Goal: Use online tool/utility: Utilize a website feature to perform a specific function

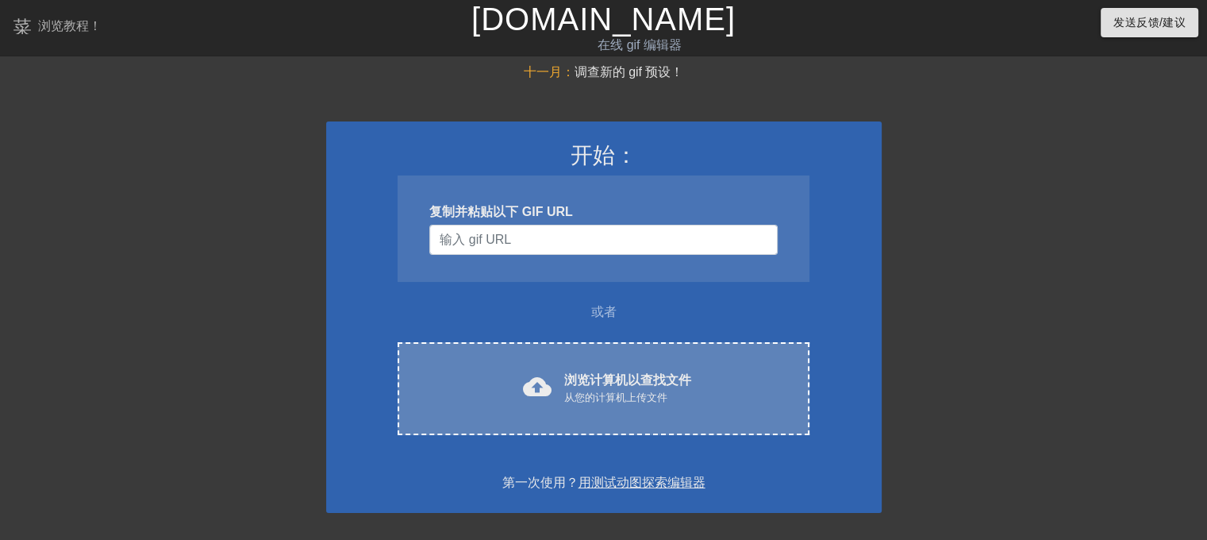
click at [560, 395] on div "cloud_upload 浏览计算机以查找文件 从您的计算机上传文件" at bounding box center [603, 389] width 345 height 36
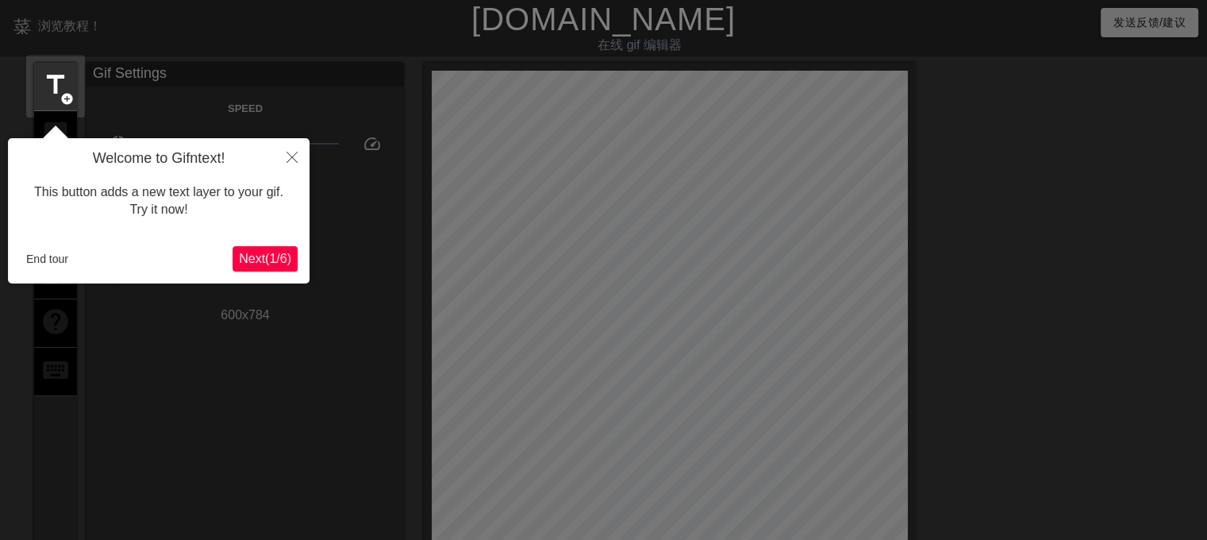
scroll to position [38, 0]
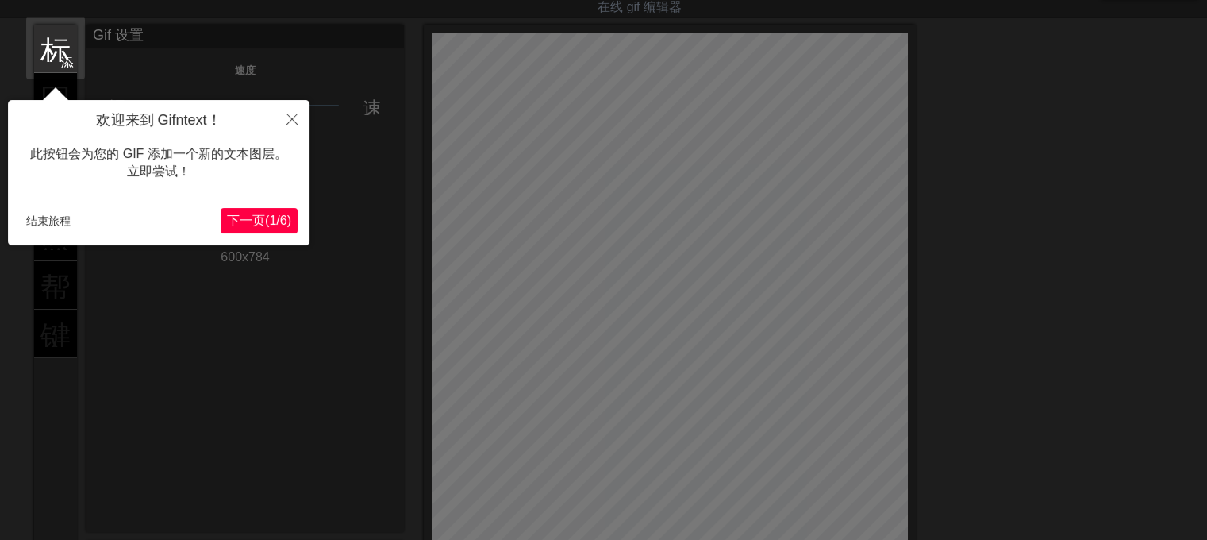
click at [248, 214] on font "下一页" at bounding box center [246, 220] width 38 height 13
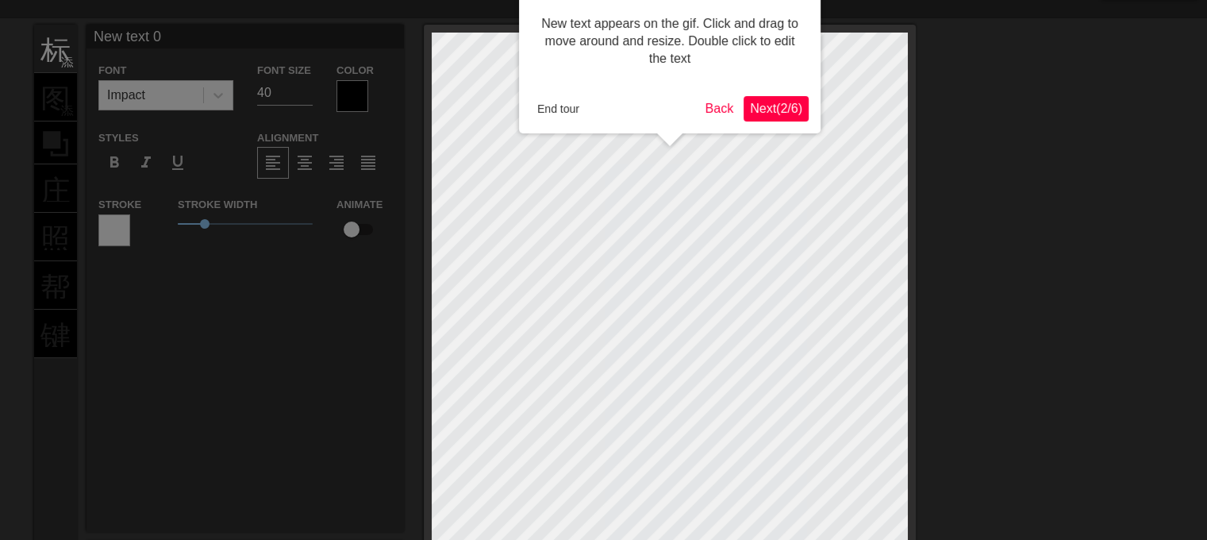
scroll to position [0, 0]
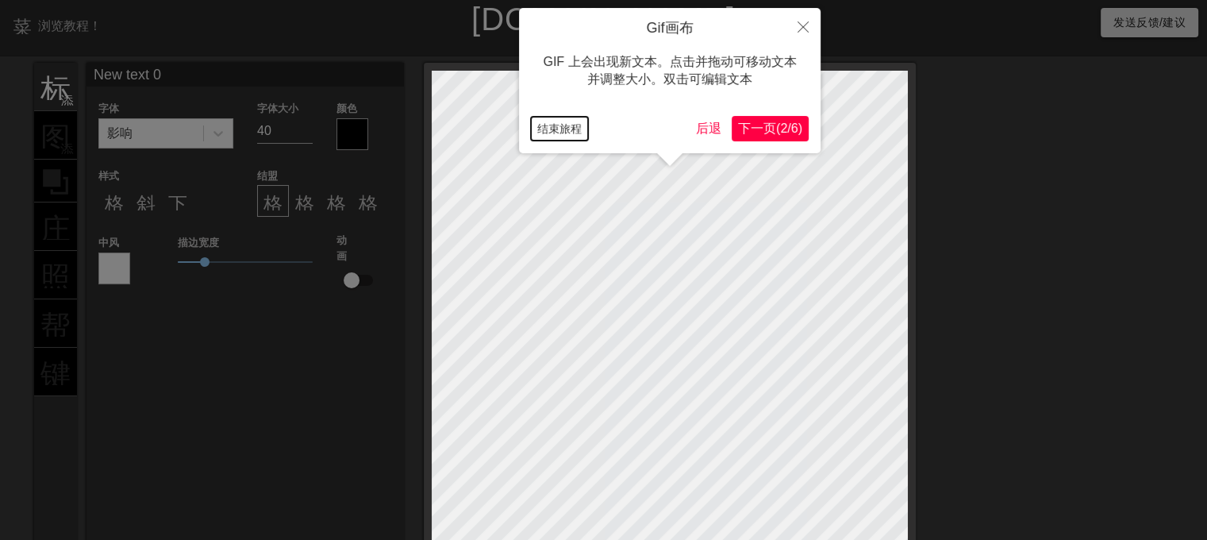
click at [584, 127] on button "结束旅程" at bounding box center [559, 129] width 57 height 24
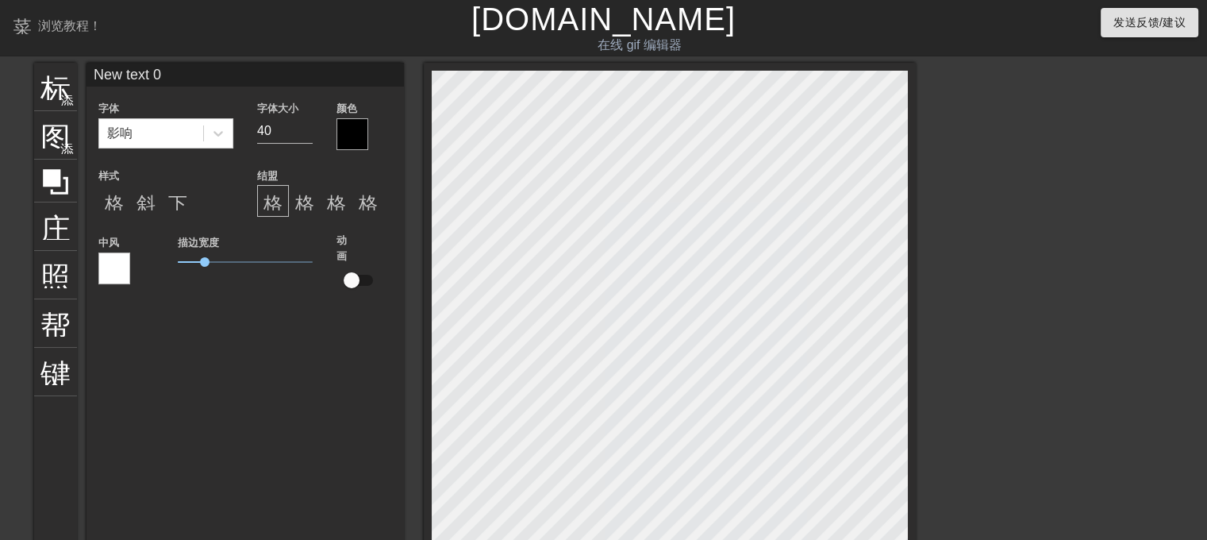
scroll to position [2, 2]
click at [206, 139] on div at bounding box center [218, 133] width 29 height 29
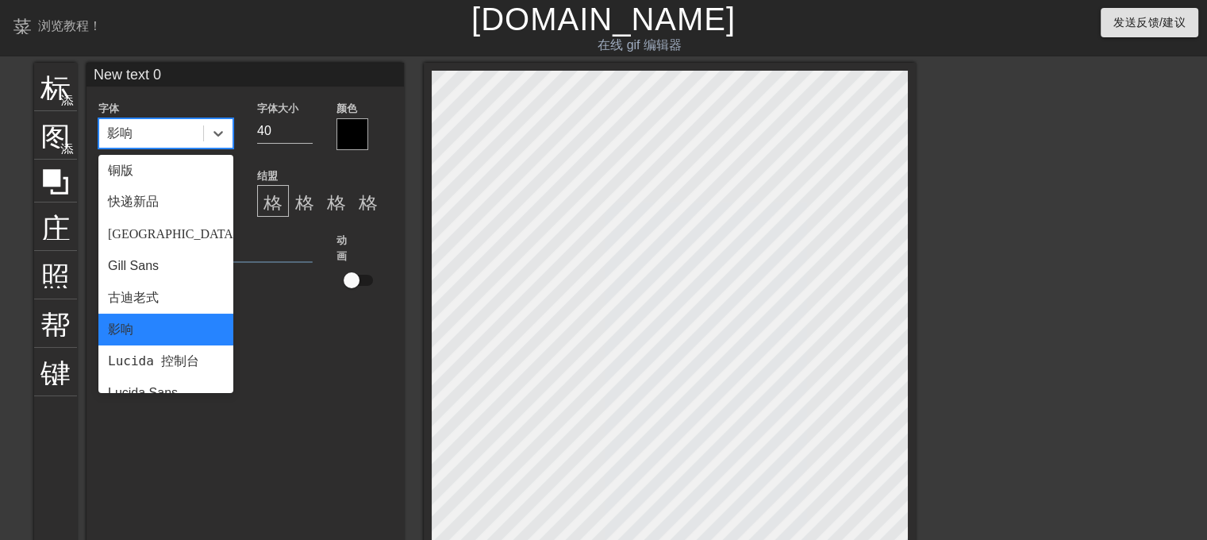
scroll to position [0, 0]
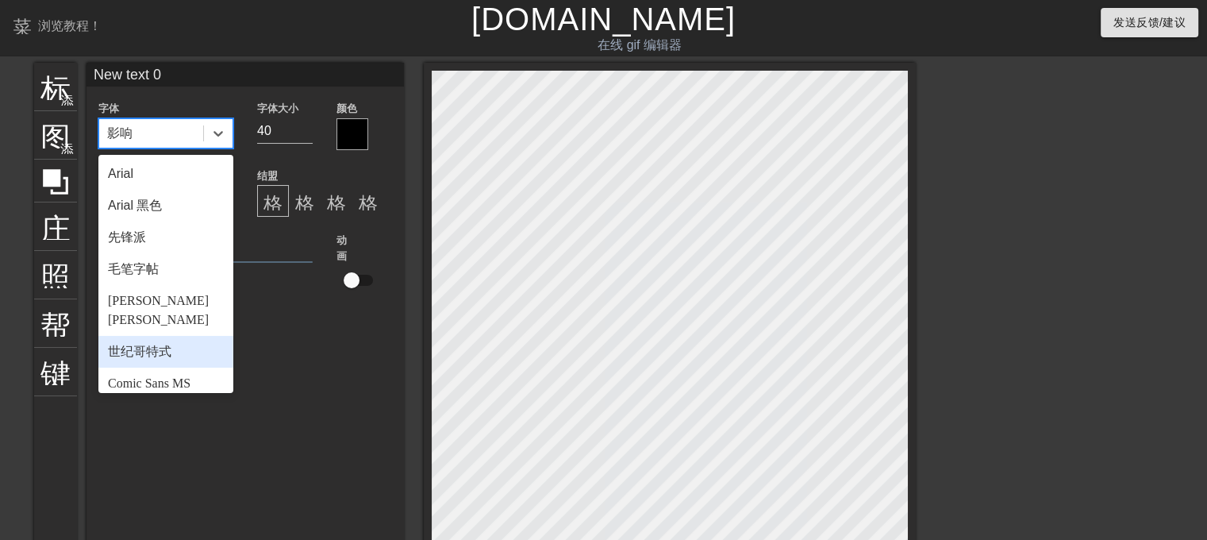
drag, startPoint x: 321, startPoint y: 353, endPoint x: 419, endPoint y: 337, distance: 99.7
click at [321, 352] on div "New text 0 字体 选项 Arial 字体，选中 1/24。共 24 个结果。使用“向上”和“向下”键选择选项，按 Enter 键选择当前选中的选项，…" at bounding box center [246, 316] width 318 height 507
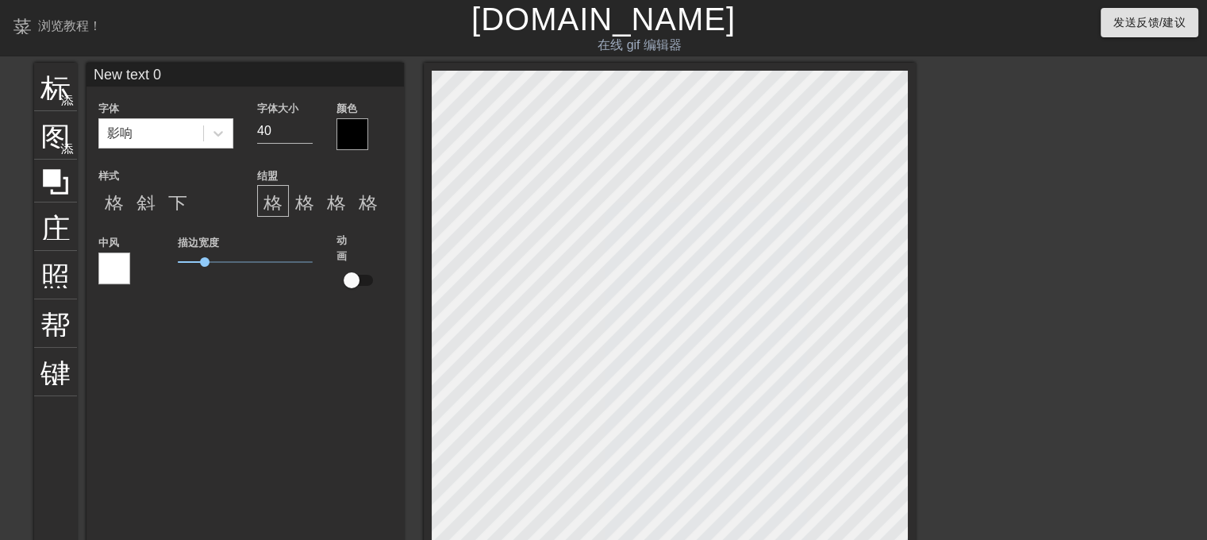
scroll to position [2, 2]
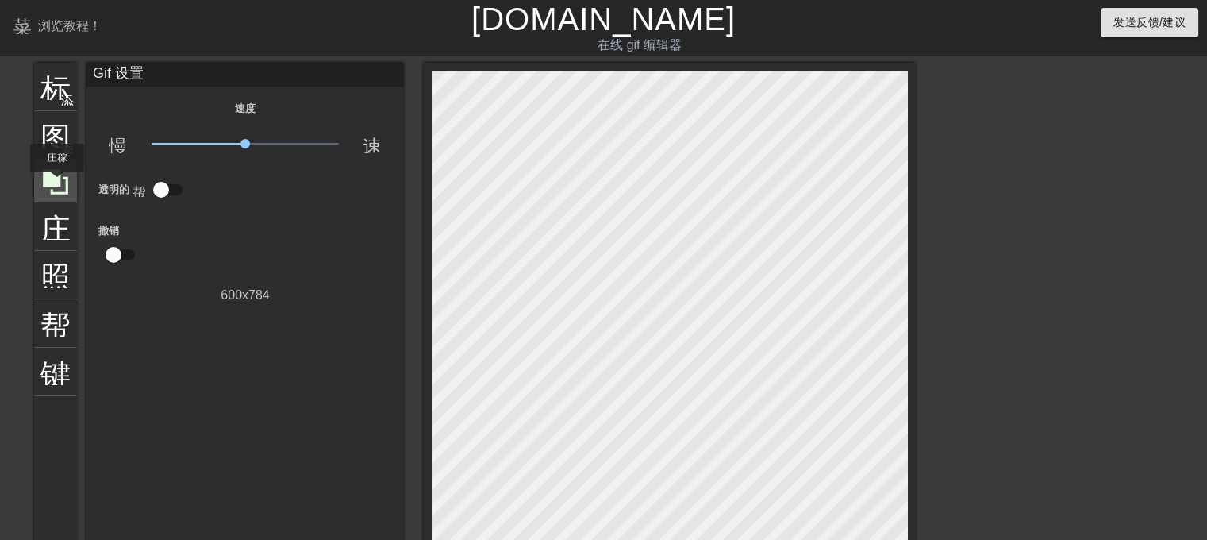
click at [57, 183] on icon at bounding box center [55, 181] width 25 height 25
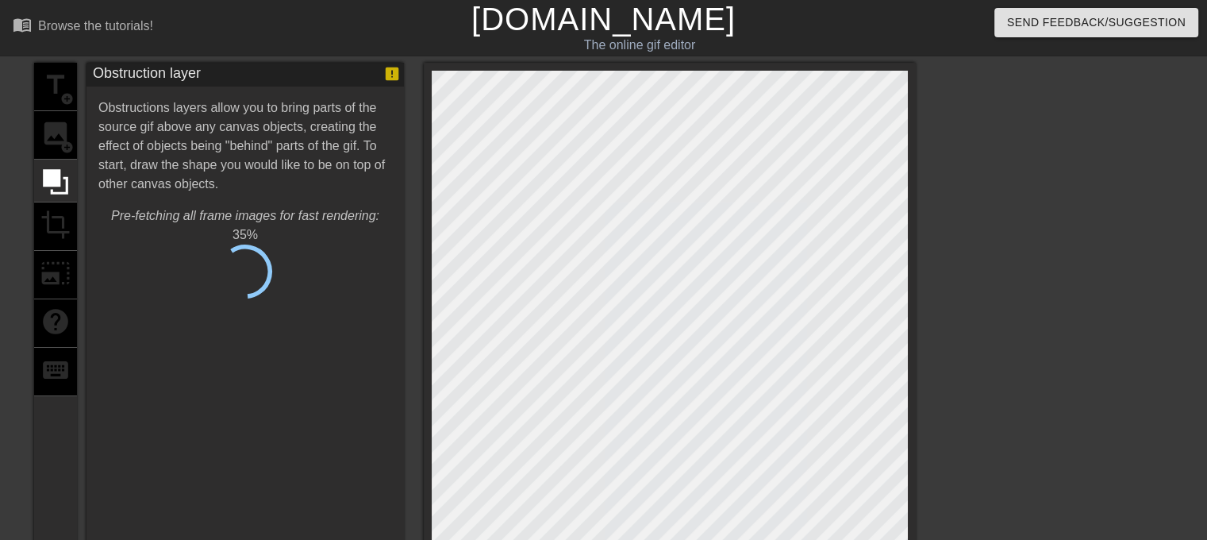
click at [1073, 279] on div at bounding box center [1054, 301] width 238 height 476
click at [51, 129] on div "title add_circle image add_circle crop photo_size_select_large help keyboard" at bounding box center [55, 386] width 43 height 646
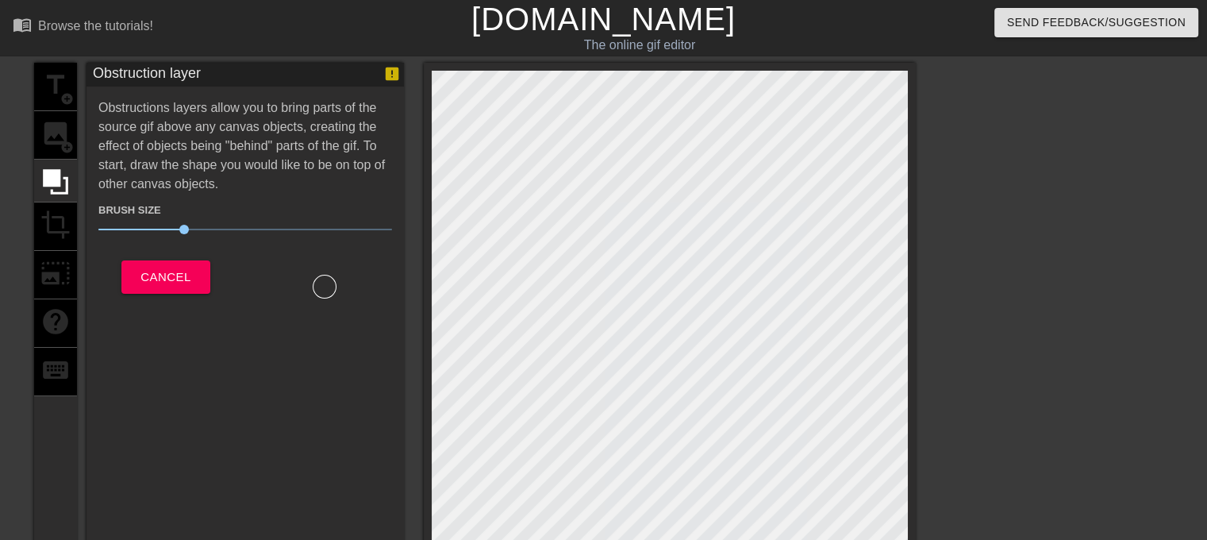
click at [60, 139] on div "title add_circle image add_circle crop photo_size_select_large help keyboard" at bounding box center [55, 386] width 43 height 646
click at [60, 141] on div "title add_circle image add_circle crop photo_size_select_large help keyboard" at bounding box center [55, 386] width 43 height 646
click at [164, 268] on span "Cancel" at bounding box center [166, 277] width 50 height 21
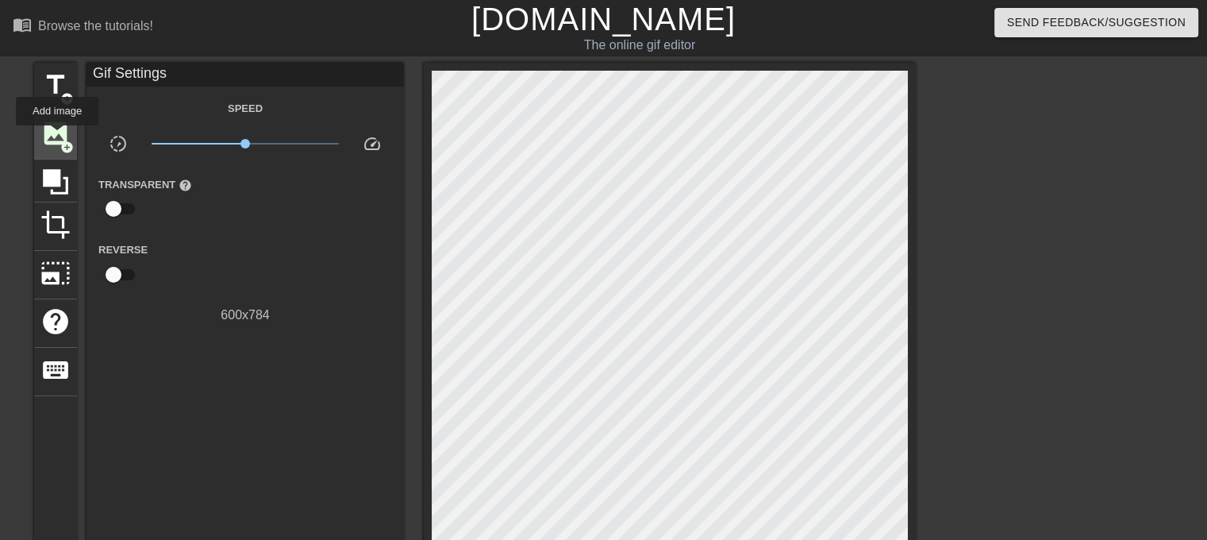
click at [57, 137] on span "image" at bounding box center [55, 133] width 30 height 30
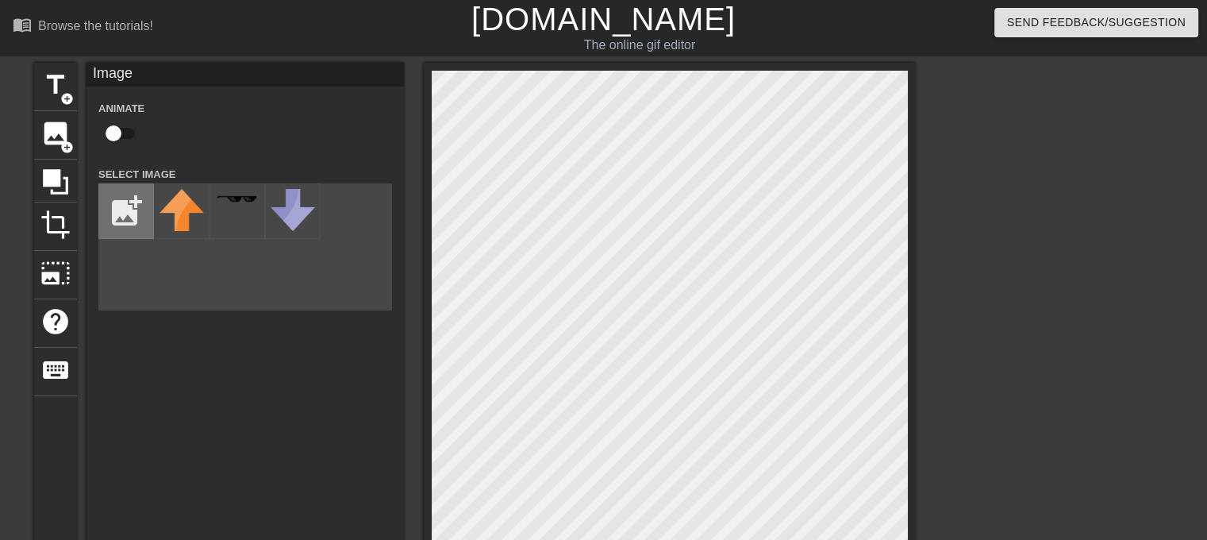
click at [124, 202] on input "file" at bounding box center [126, 211] width 54 height 54
type input "C:\fakepath\33F_3F3F.png"
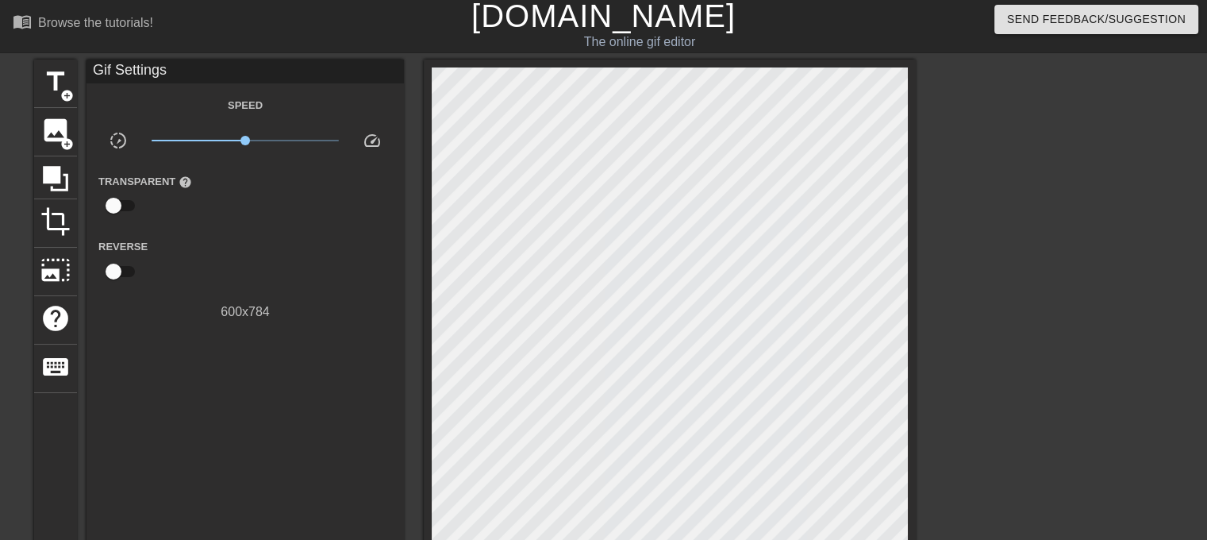
scroll to position [0, 0]
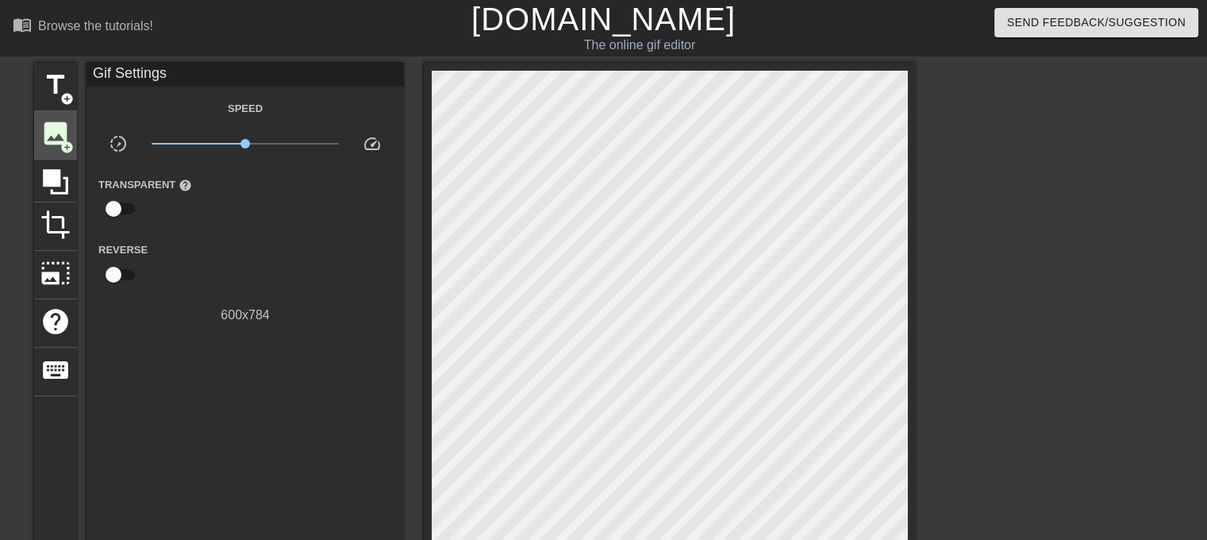
click at [60, 141] on span "add_circle" at bounding box center [66, 147] width 13 height 13
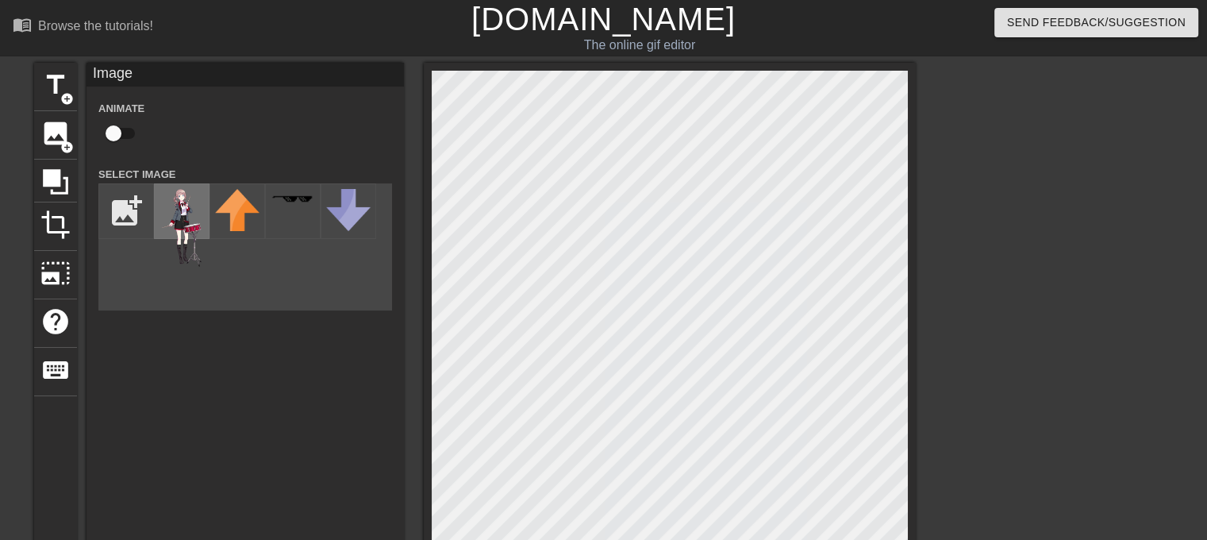
click at [183, 238] on img at bounding box center [182, 228] width 44 height 78
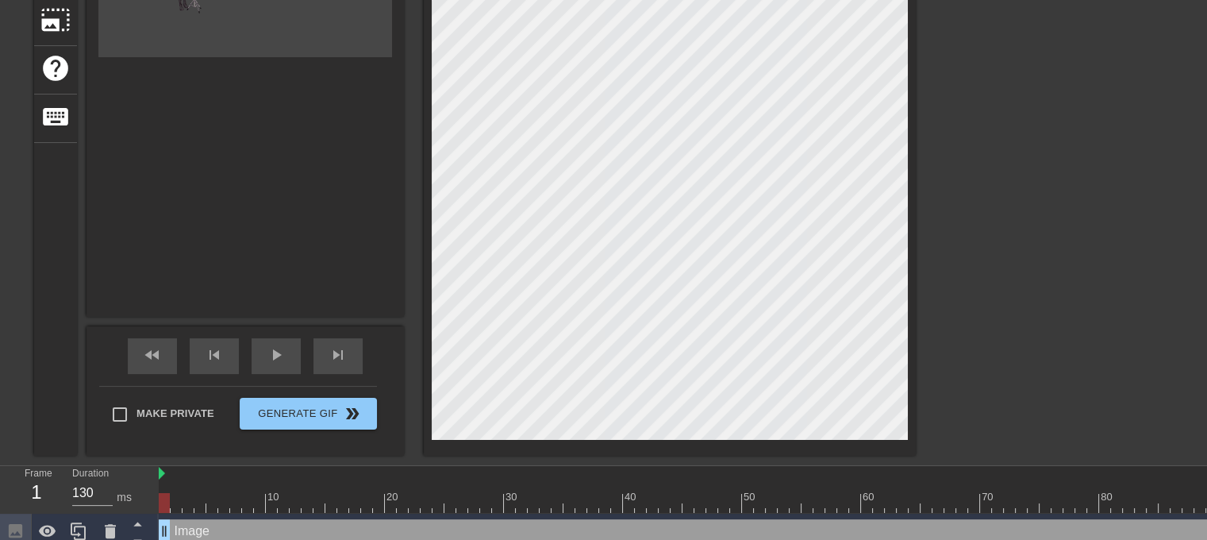
scroll to position [275, 0]
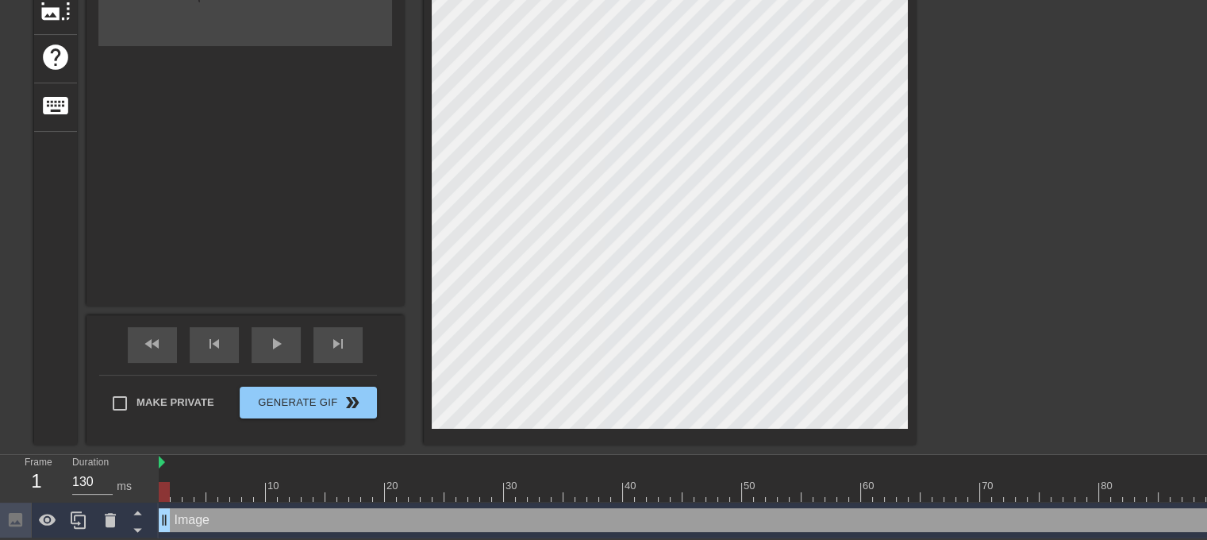
click at [840, 419] on div at bounding box center [670, 121] width 492 height 646
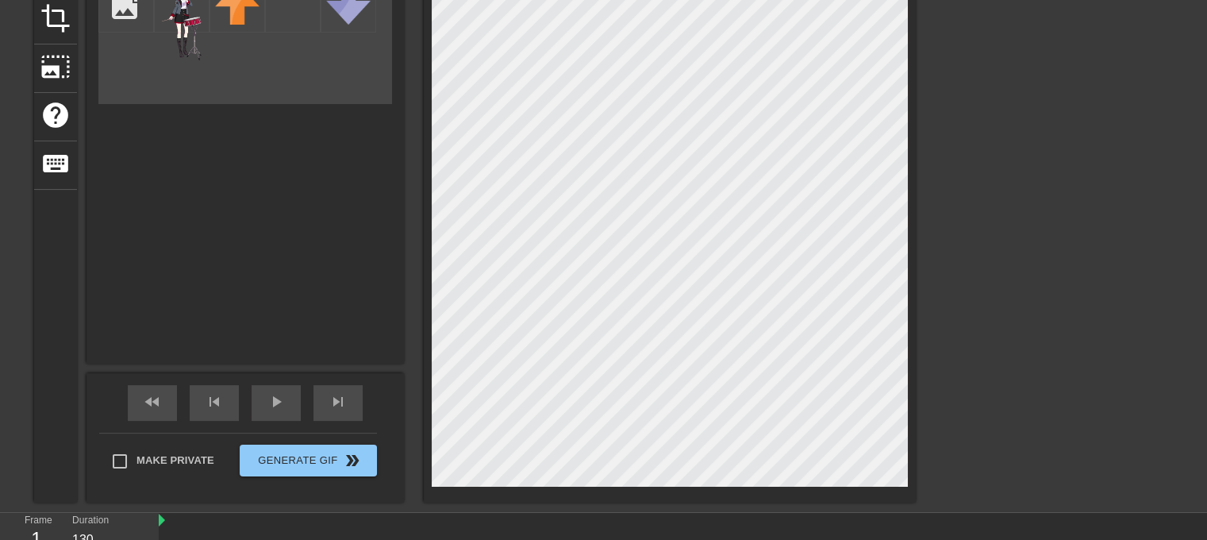
scroll to position [238, 0]
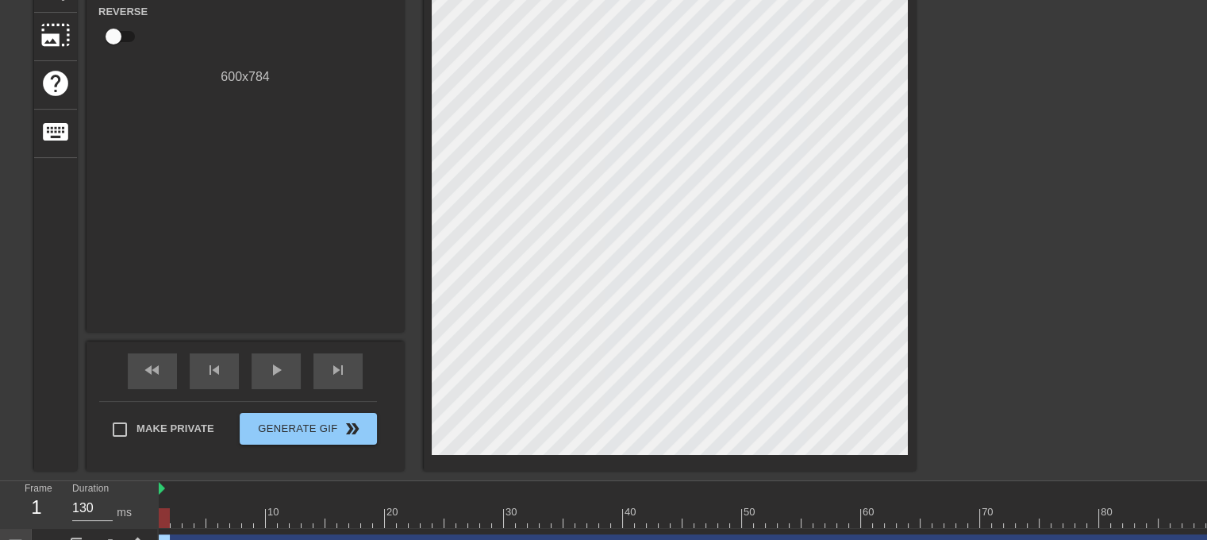
click at [1060, 244] on div at bounding box center [1054, 63] width 238 height 476
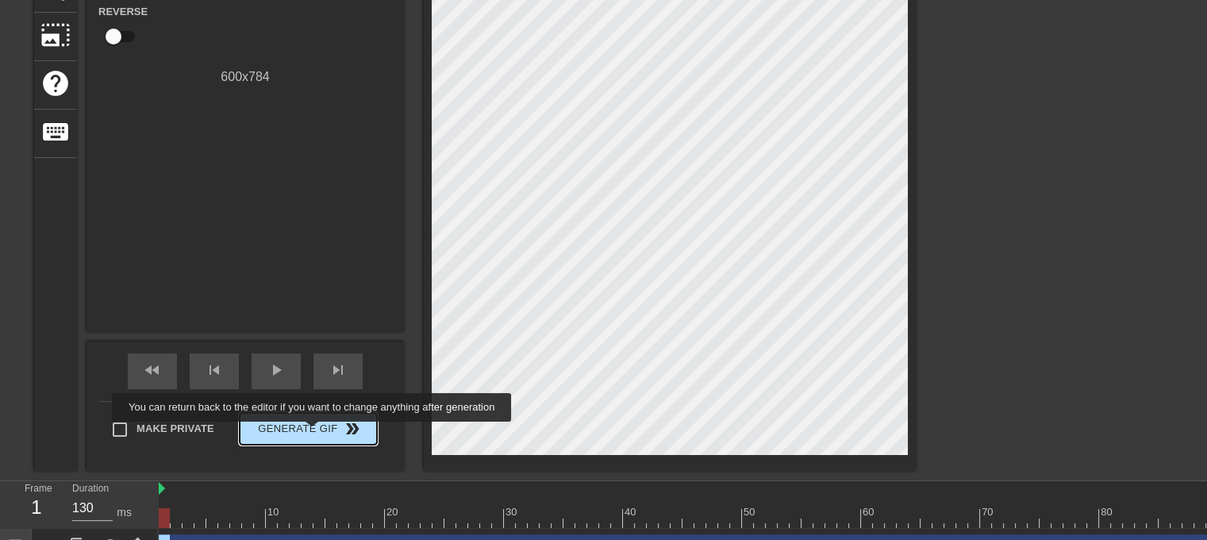
click at [314, 433] on span "Generate Gif double_arrow" at bounding box center [308, 428] width 125 height 19
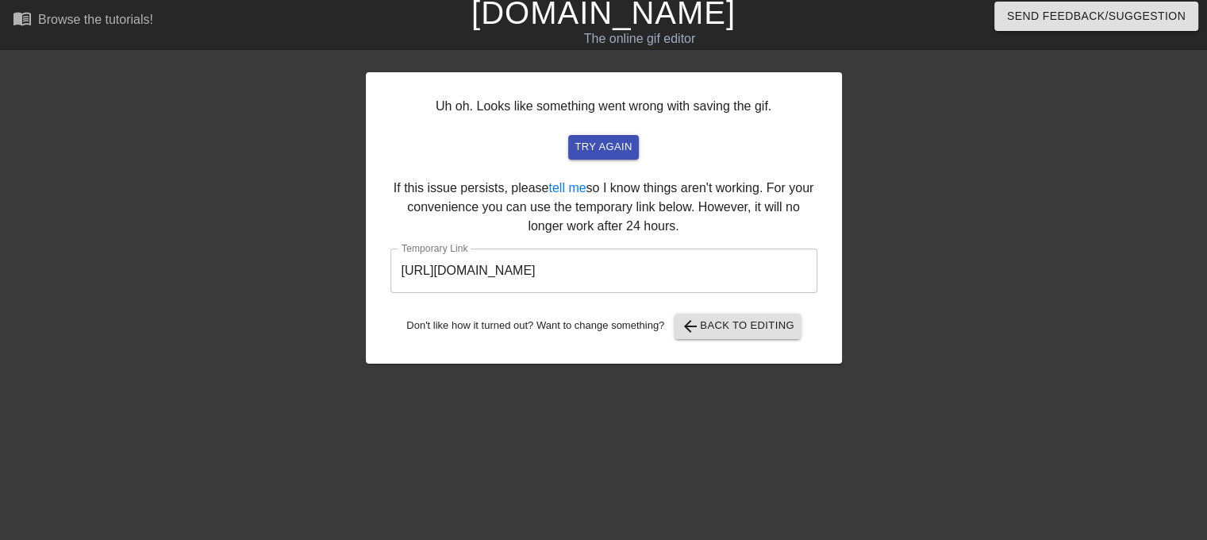
scroll to position [6, 0]
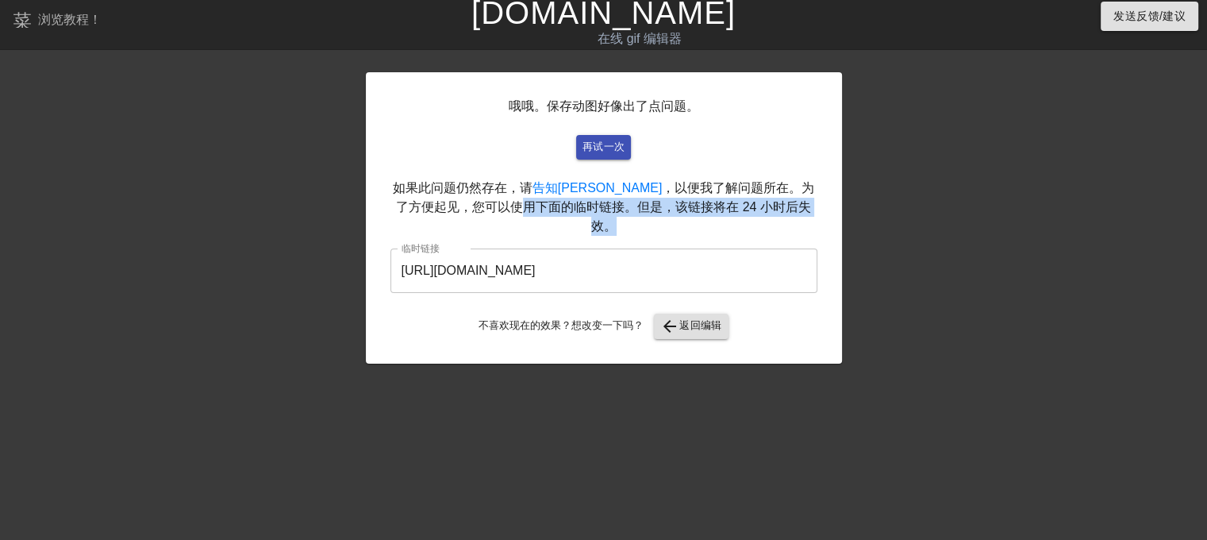
drag, startPoint x: 468, startPoint y: 206, endPoint x: 772, endPoint y: 211, distance: 304.9
click at [772, 211] on font "，以便我了解问题所在。为了方便起见，您可以使用下面的临时链接。但是，该链接将在 24 小时后失效。" at bounding box center [605, 207] width 418 height 52
click at [750, 209] on font "，以便我了解问题所在。为了方便起见，您可以使用下面的临时链接。但是，该链接将在 24 小时后失效。" at bounding box center [605, 207] width 418 height 52
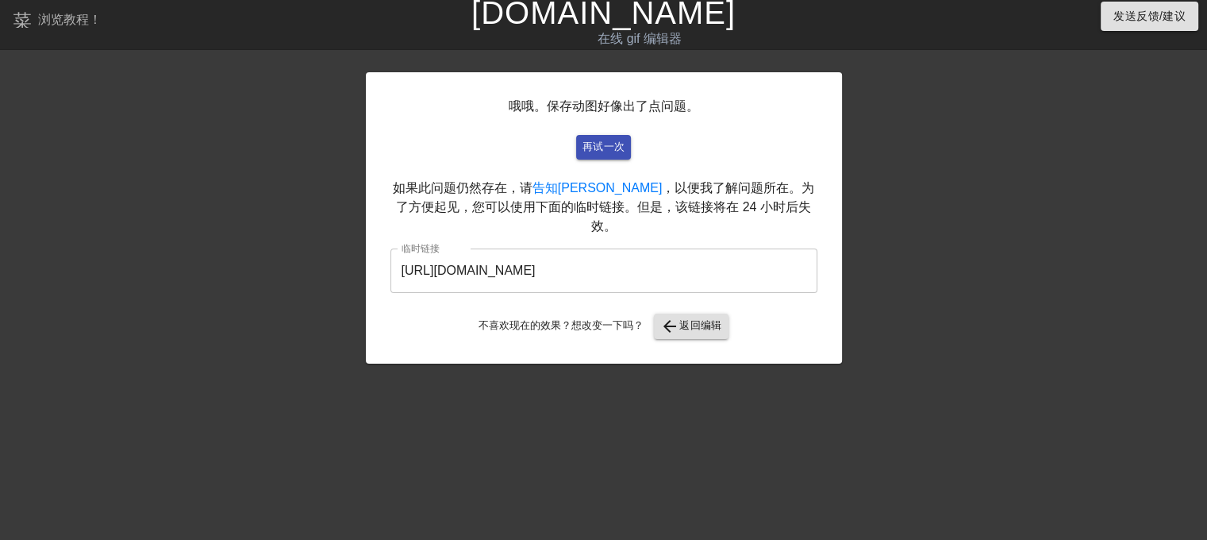
click at [481, 250] on input "[URL][DOMAIN_NAME]" at bounding box center [604, 270] width 427 height 44
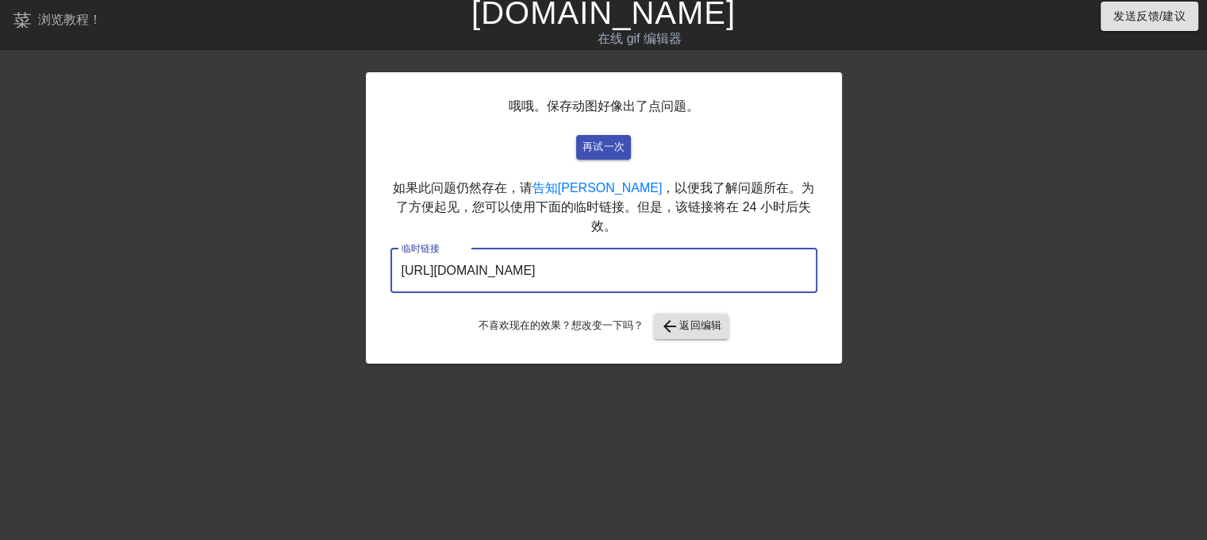
drag, startPoint x: 747, startPoint y: 248, endPoint x: 368, endPoint y: 264, distance: 379.0
click at [368, 264] on div "哦哦。保存动图好像出了点问题。 再试一次 如果此问题仍然存在，请 告知我 ，以便我了解问题所在。为了方便起见，您可以使用下面的临时链接。但是，该链接将在 24…" at bounding box center [604, 217] width 476 height 291
click at [1064, 239] on div at bounding box center [980, 294] width 238 height 476
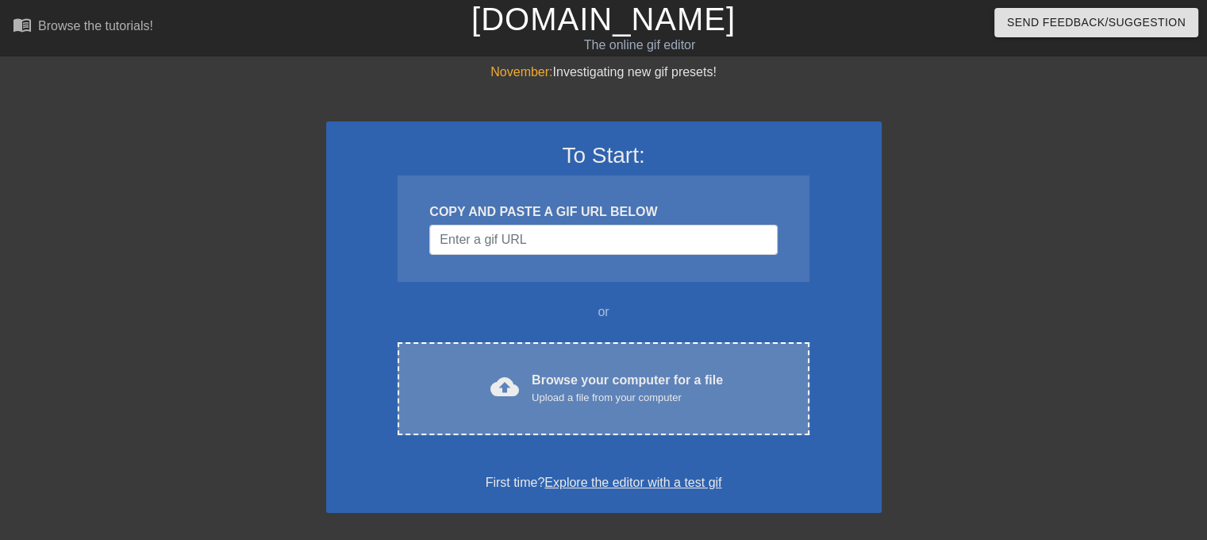
click at [526, 383] on div "cloud_upload Browse your computer for a file Upload a file from your computer" at bounding box center [603, 389] width 345 height 36
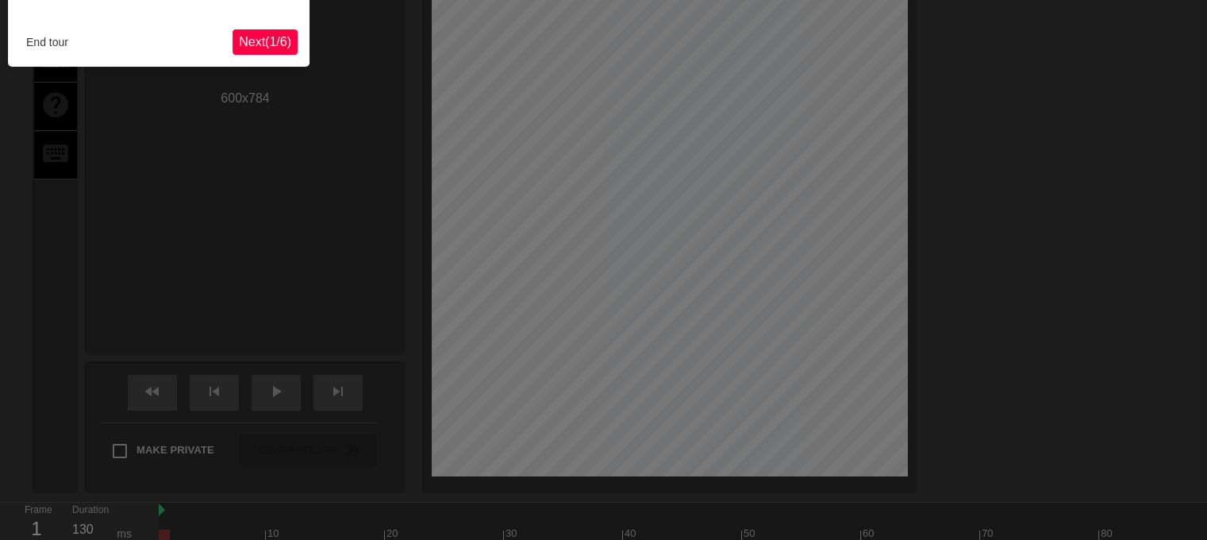
scroll to position [38, 0]
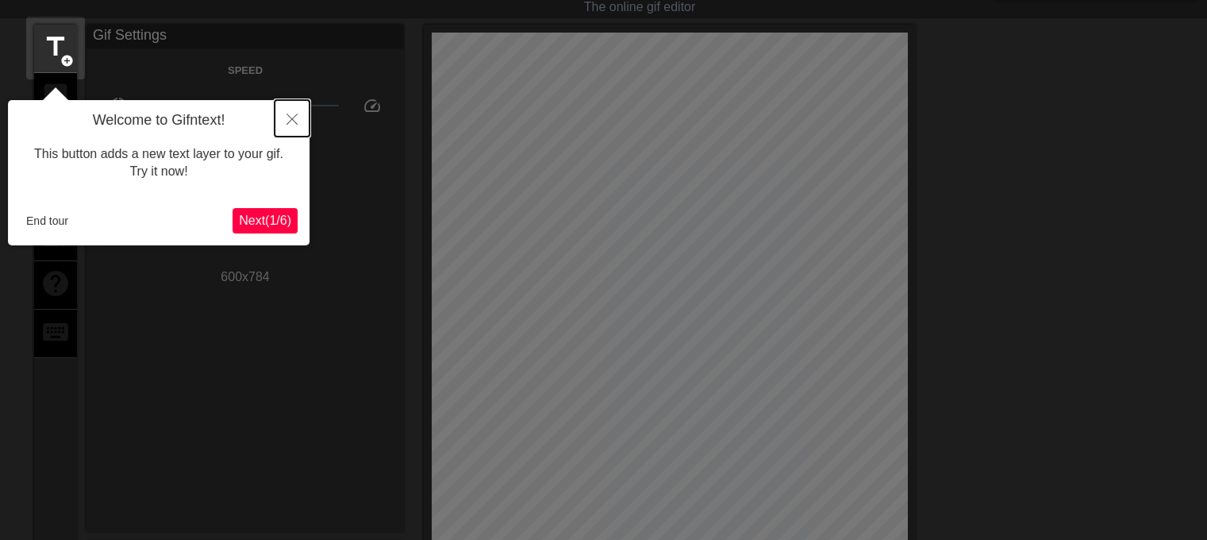
click at [296, 119] on icon "Close" at bounding box center [292, 119] width 11 height 11
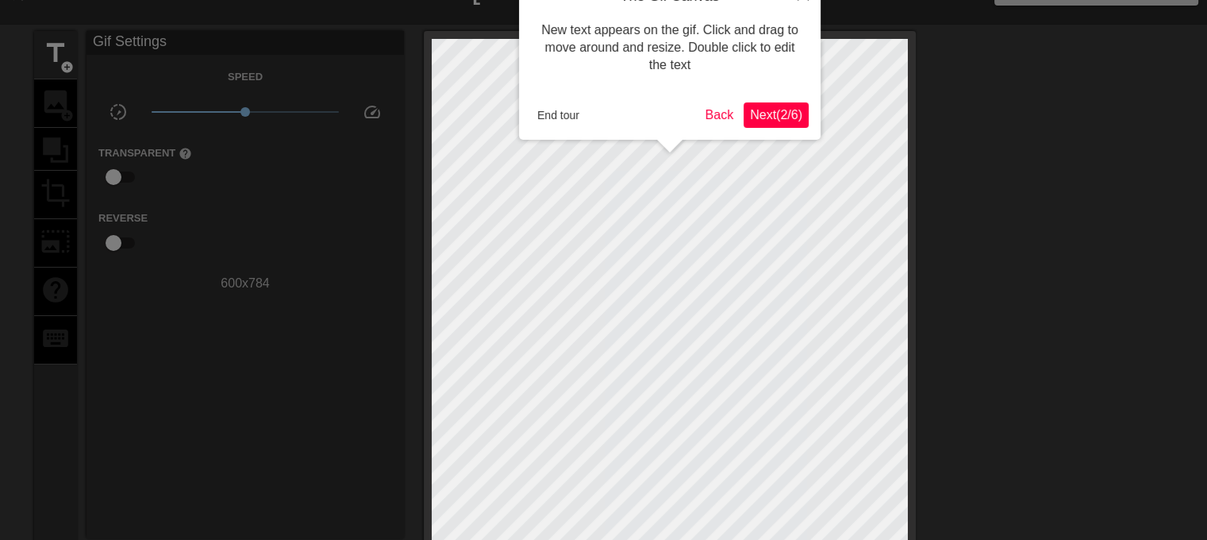
scroll to position [0, 0]
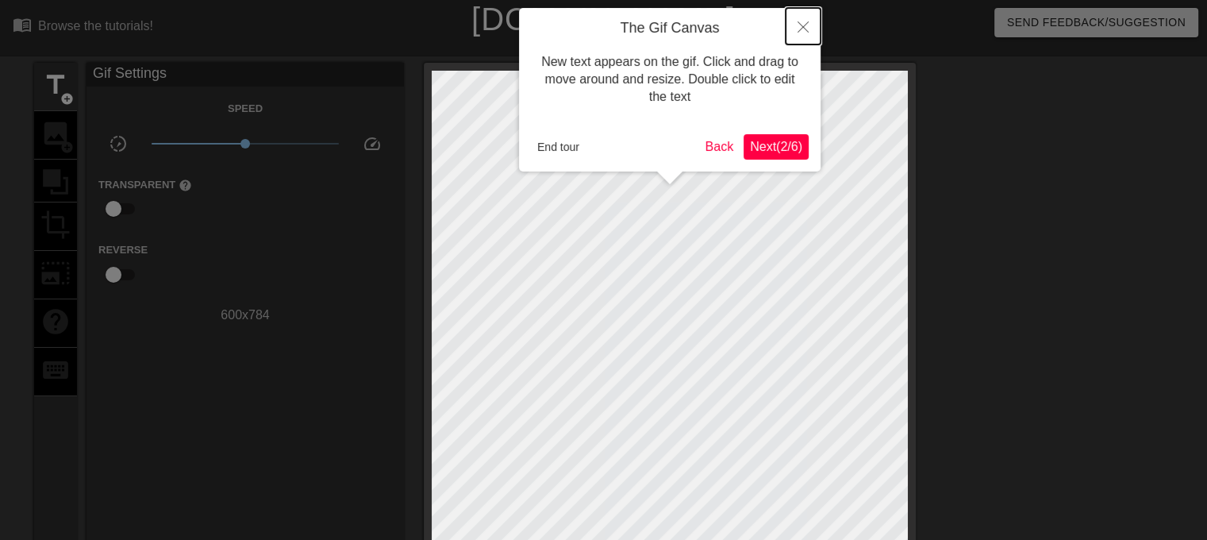
click at [802, 29] on icon "Close" at bounding box center [803, 26] width 11 height 11
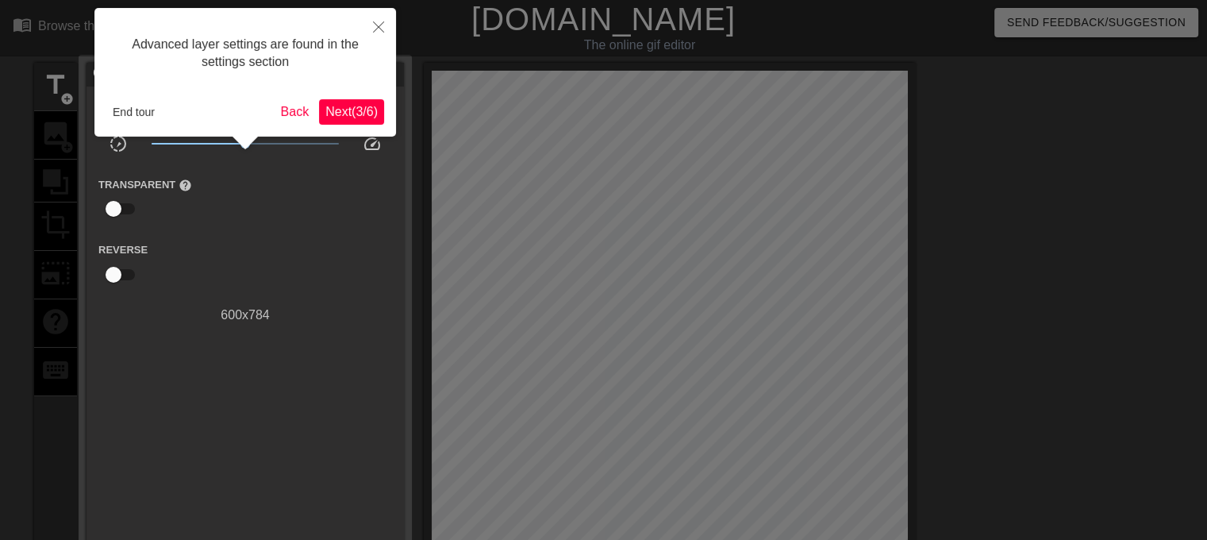
click at [387, 241] on div "Reverse" at bounding box center [246, 265] width 318 height 50
click at [137, 113] on button "End tour" at bounding box center [133, 112] width 55 height 24
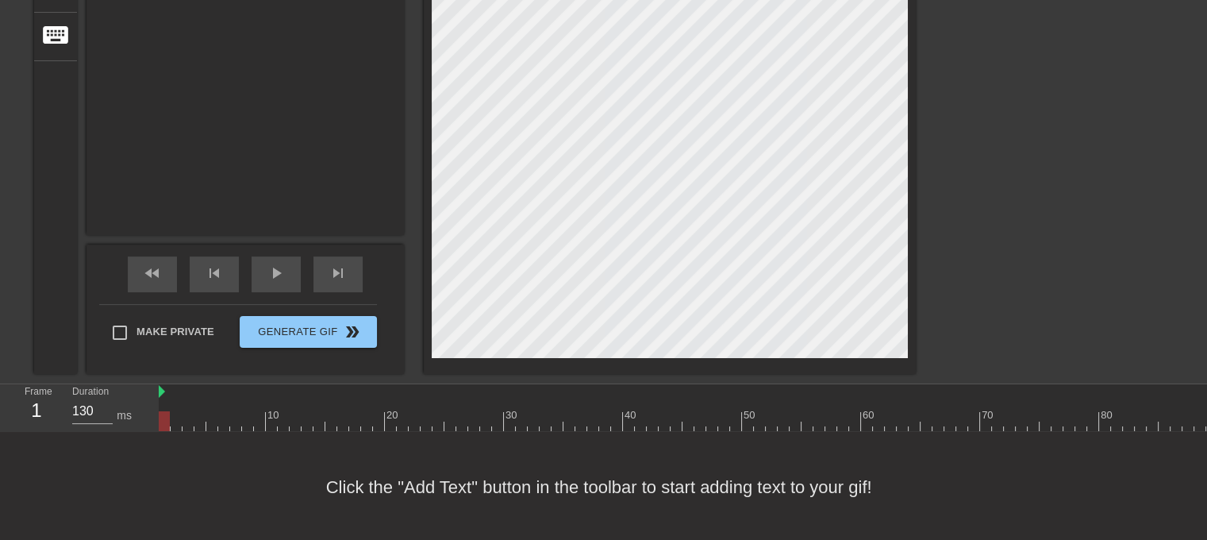
scroll to position [349, 0]
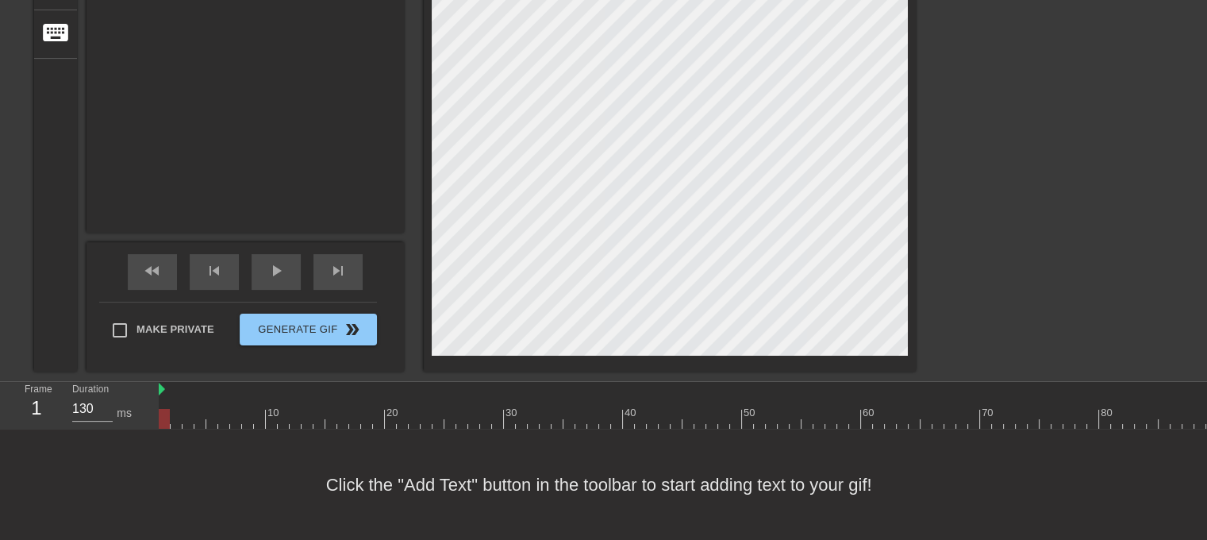
click at [251, 256] on div "fast_rewind skip_previous play_arrow skip_next" at bounding box center [245, 272] width 259 height 60
click at [275, 261] on span "play_arrow" at bounding box center [276, 270] width 19 height 19
click at [273, 261] on span "pause" at bounding box center [276, 270] width 19 height 19
click at [273, 261] on span "play_arrow" at bounding box center [276, 270] width 19 height 19
click at [279, 261] on span "pause" at bounding box center [276, 270] width 19 height 19
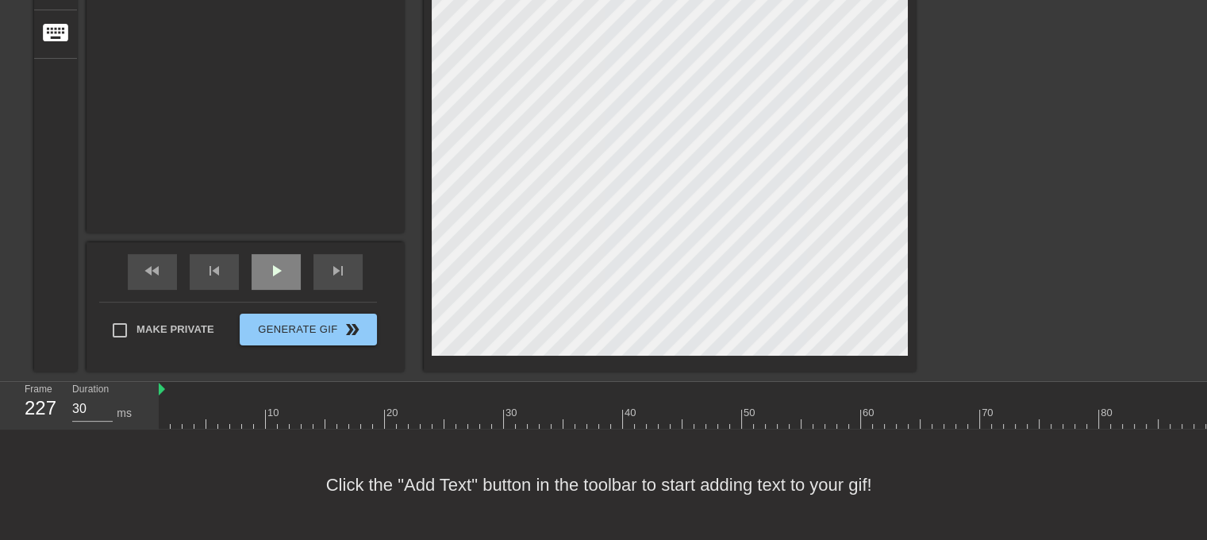
click at [290, 266] on div "play_arrow" at bounding box center [276, 272] width 49 height 36
click at [166, 260] on div "fast_rewind" at bounding box center [152, 272] width 49 height 36
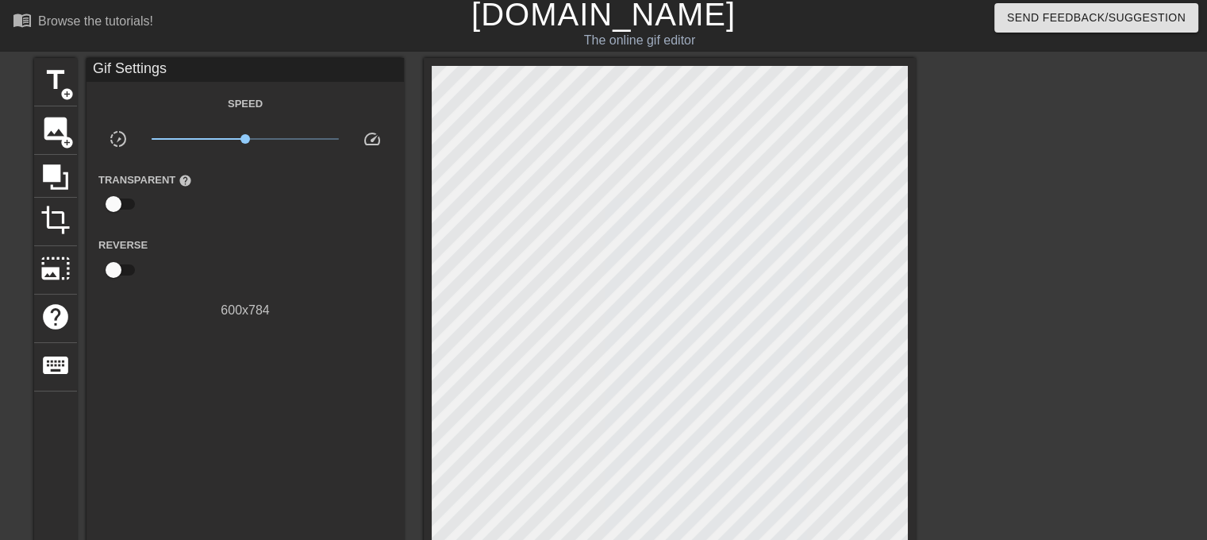
scroll to position [0, 0]
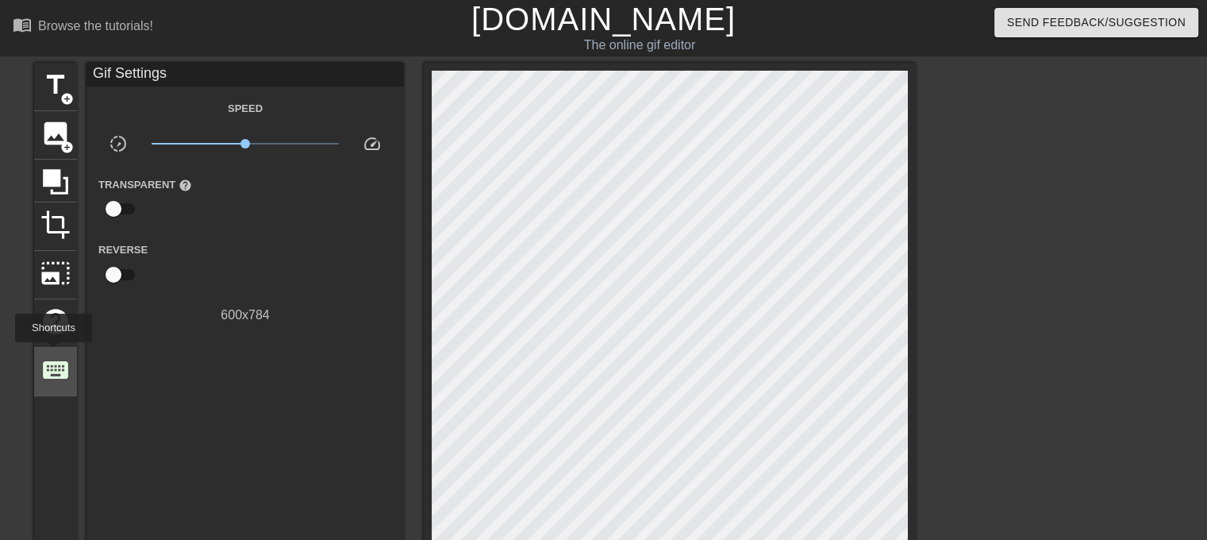
click at [53, 355] on span "keyboard" at bounding box center [55, 370] width 30 height 30
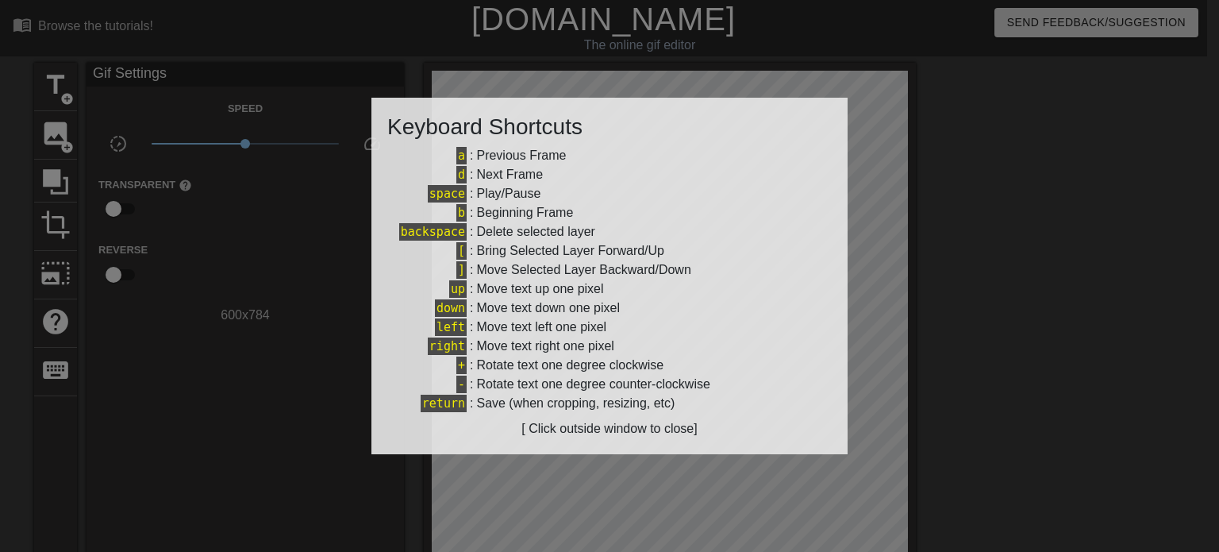
click at [268, 123] on div at bounding box center [609, 276] width 1219 height 552
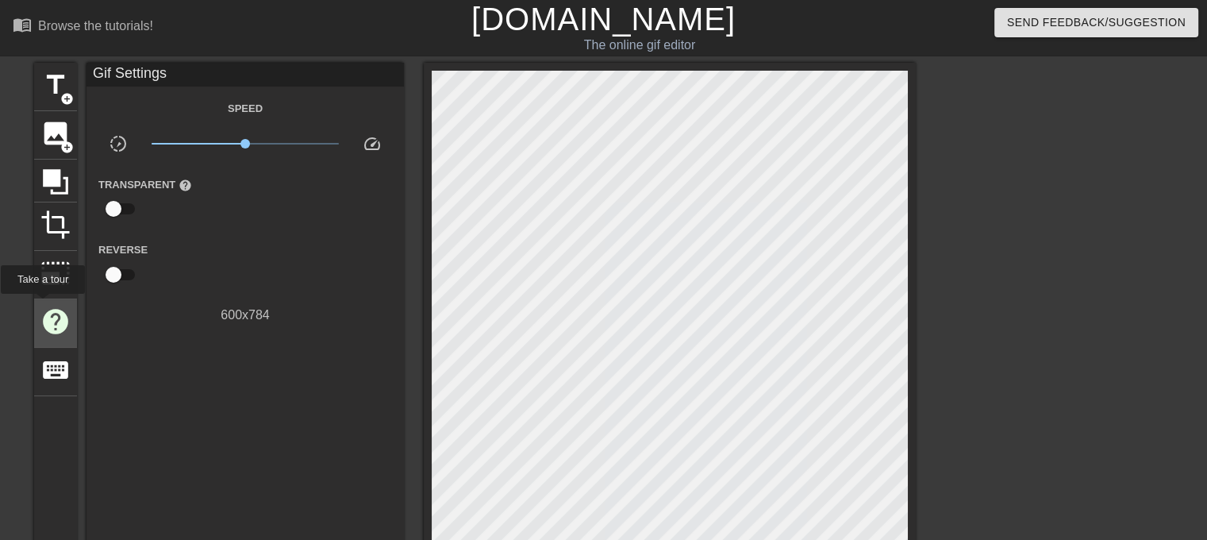
click at [42, 306] on span "help" at bounding box center [55, 321] width 30 height 30
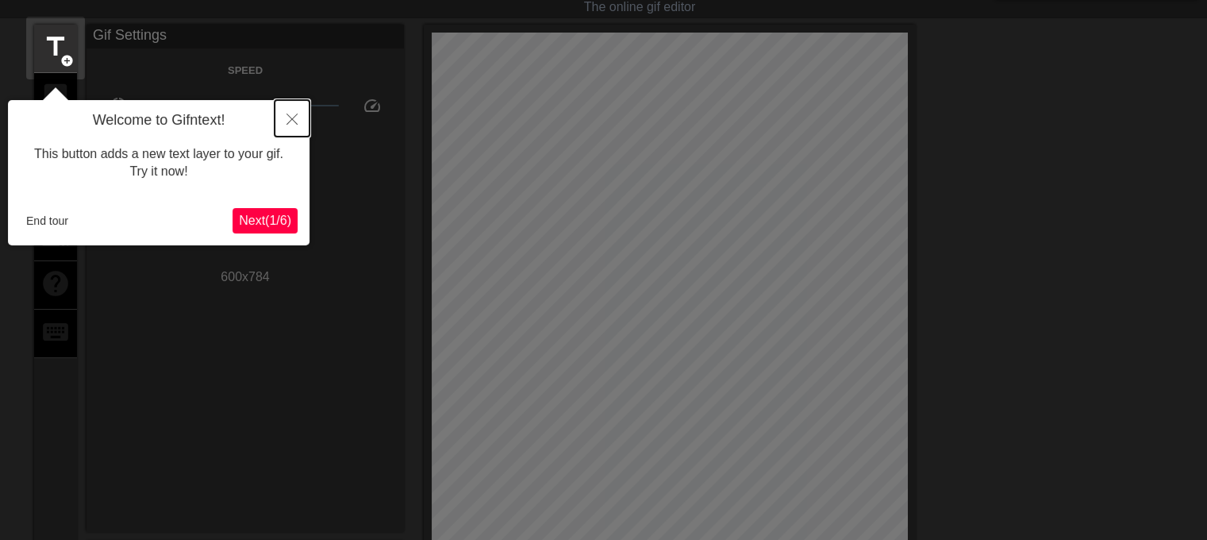
click at [287, 117] on icon "Close" at bounding box center [292, 119] width 11 height 11
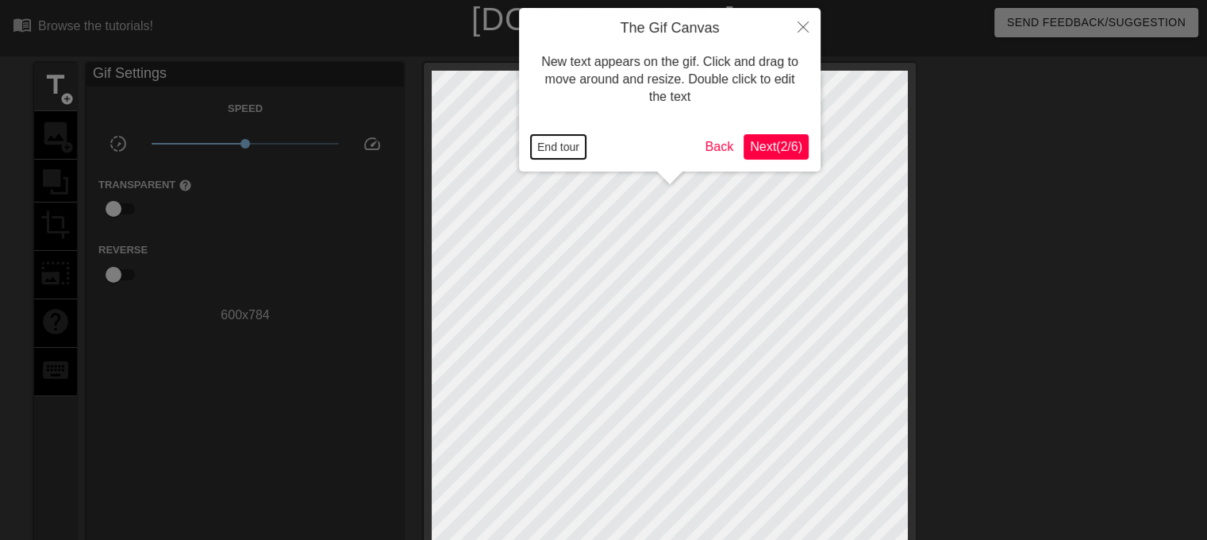
click at [570, 154] on button "End tour" at bounding box center [558, 147] width 55 height 24
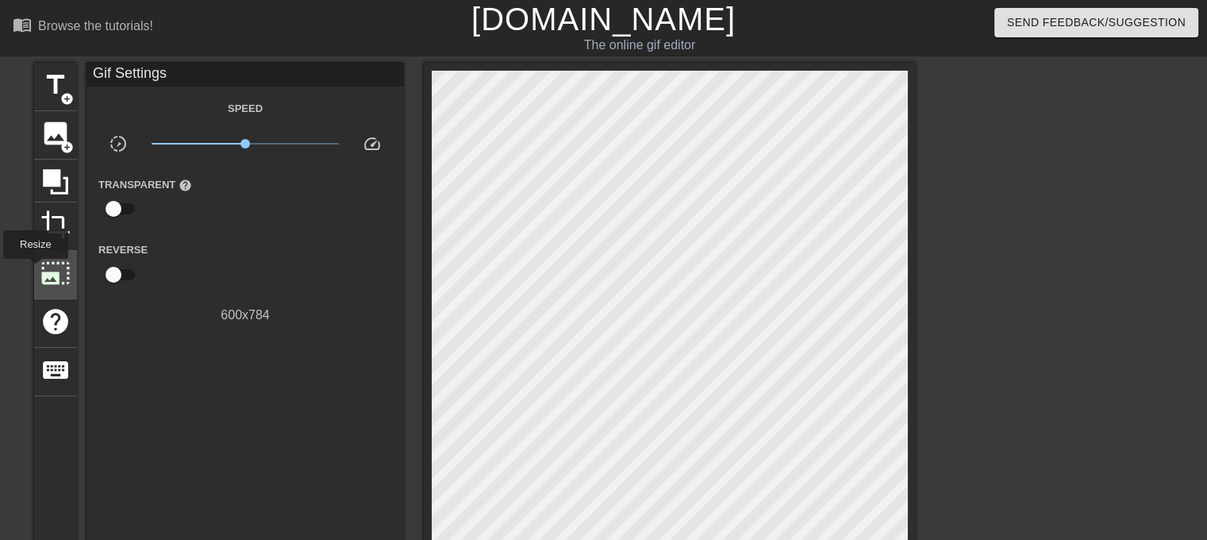
click at [41, 263] on span "photo_size_select_large" at bounding box center [55, 273] width 30 height 30
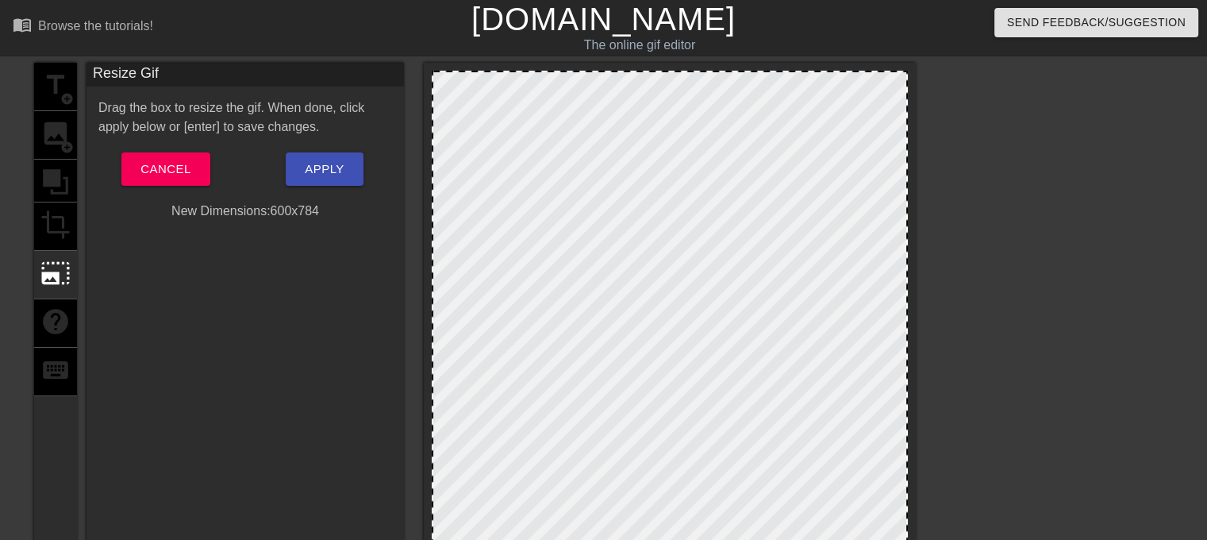
click at [56, 231] on div "title add_circle image add_circle crop photo_size_select_large help keyboard" at bounding box center [55, 386] width 43 height 646
click at [55, 215] on div "title add_circle image add_circle crop photo_size_select_large help keyboard" at bounding box center [55, 386] width 43 height 646
click at [57, 174] on div "title add_circle image add_circle crop photo_size_select_large help keyboard" at bounding box center [55, 386] width 43 height 646
click at [162, 171] on span "Cancel" at bounding box center [166, 169] width 50 height 21
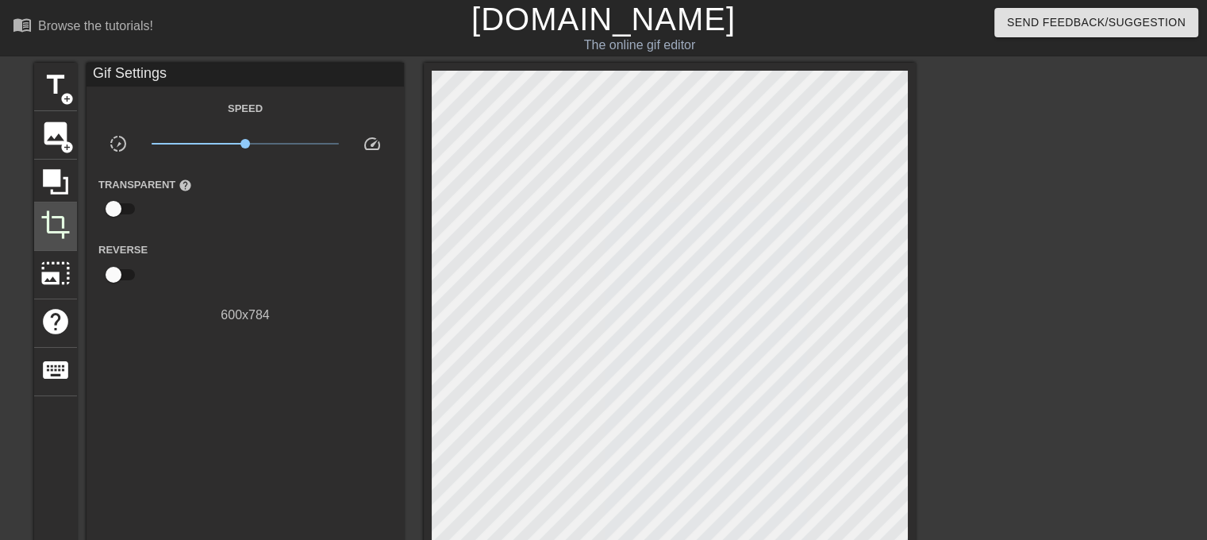
click at [76, 227] on div "crop" at bounding box center [55, 226] width 43 height 48
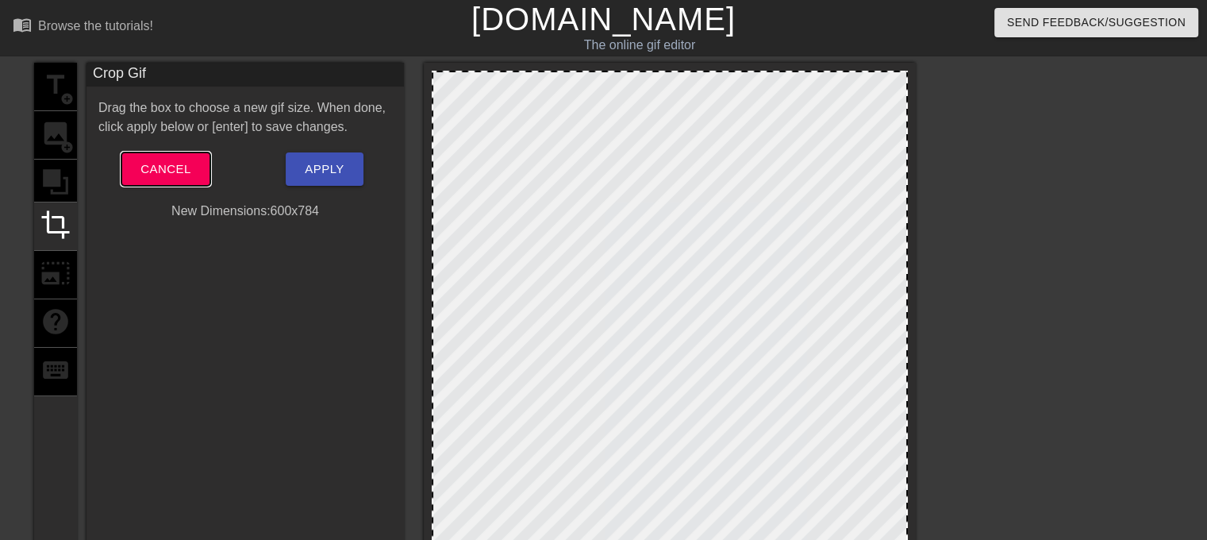
click at [136, 167] on button "Cancel" at bounding box center [165, 168] width 88 height 33
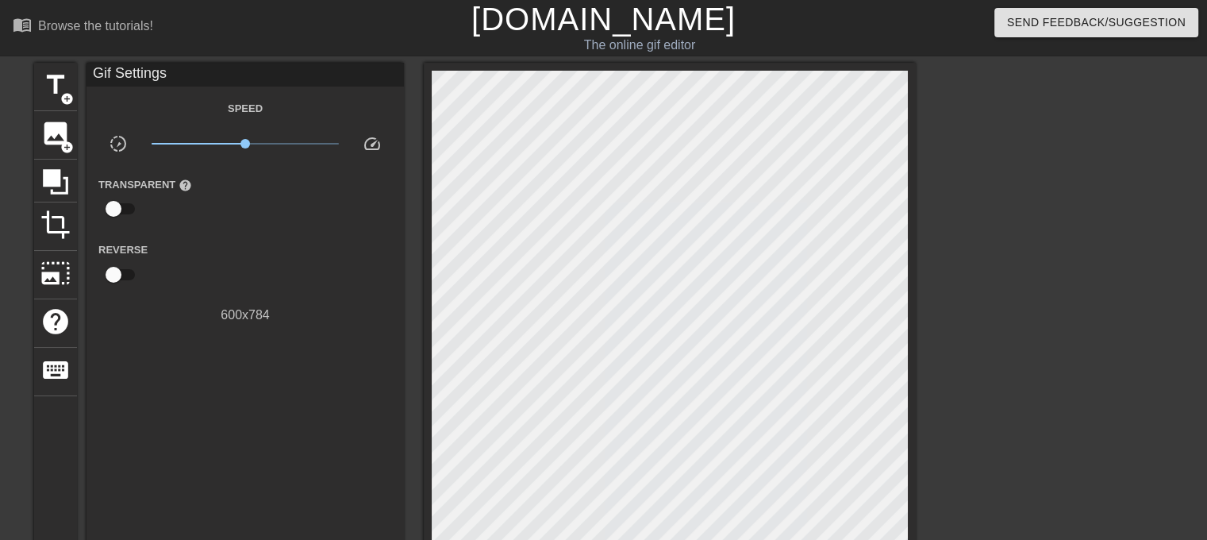
click at [77, 178] on div "title add_circle image add_circle crop photo_size_select_large help keyboard Gi…" at bounding box center [475, 386] width 882 height 646
click at [64, 181] on icon at bounding box center [55, 182] width 30 height 30
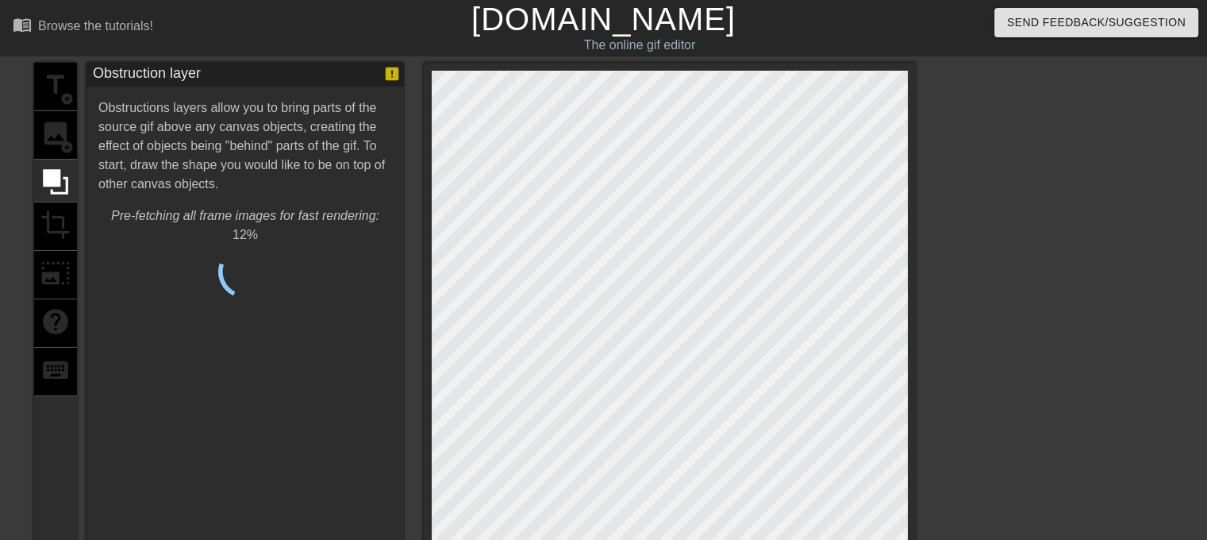
type input "30"
